Goal: Task Accomplishment & Management: Use online tool/utility

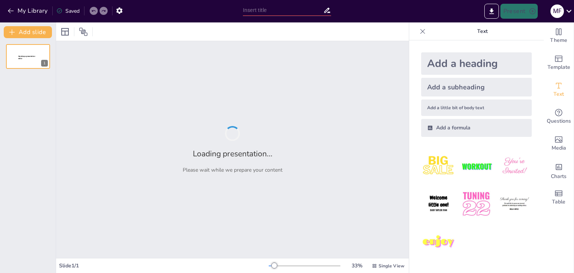
type input "Essential Practices for Safe Food Handling"
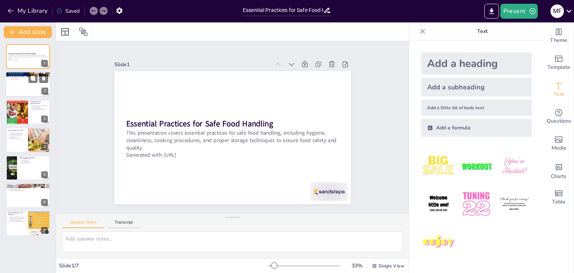
click at [23, 93] on div at bounding box center [28, 84] width 45 height 25
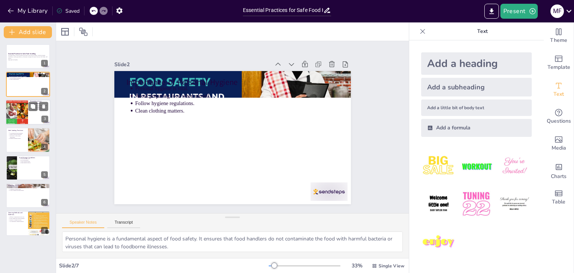
click at [22, 114] on div at bounding box center [16, 111] width 45 height 25
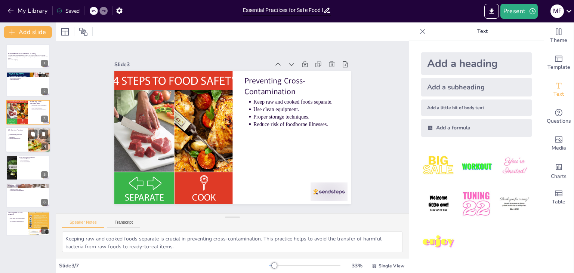
click at [20, 147] on div at bounding box center [28, 139] width 45 height 25
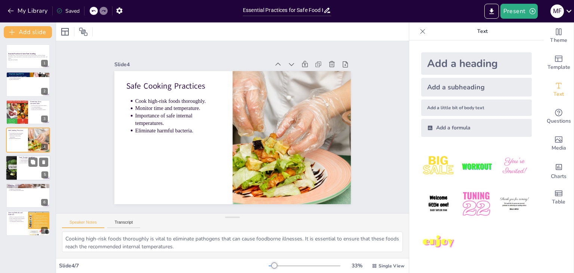
click at [21, 168] on div at bounding box center [28, 167] width 45 height 25
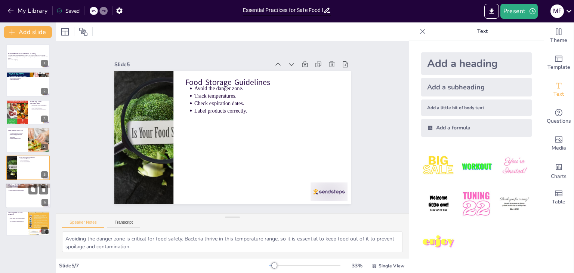
click at [22, 200] on div at bounding box center [28, 195] width 45 height 25
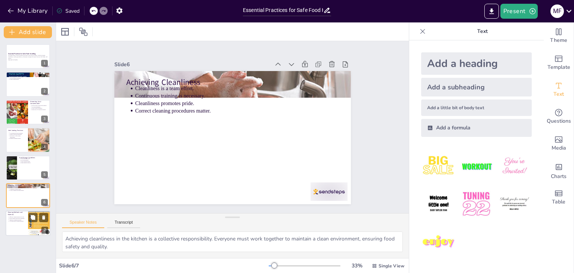
click at [24, 220] on p "Use appropriate cleaning materials." at bounding box center [17, 220] width 16 height 1
type textarea "Effective cleaning methods are essential in food safety. They ensure that all s…"
